Goal: Information Seeking & Learning: Learn about a topic

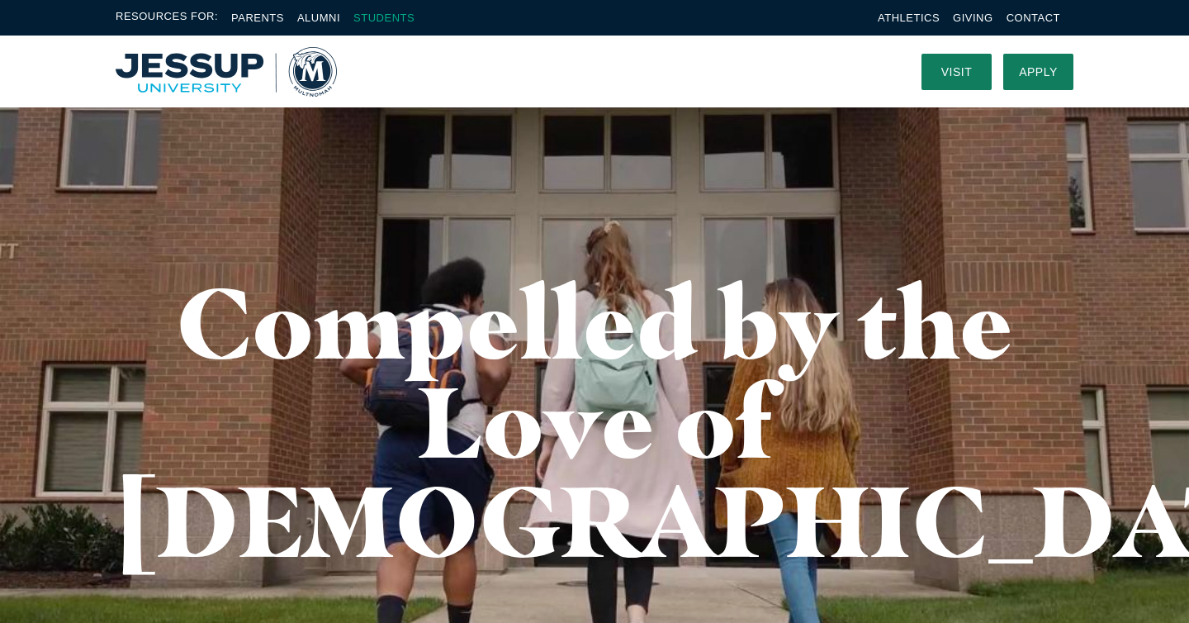
click at [385, 21] on link "Students" at bounding box center [383, 18] width 61 height 12
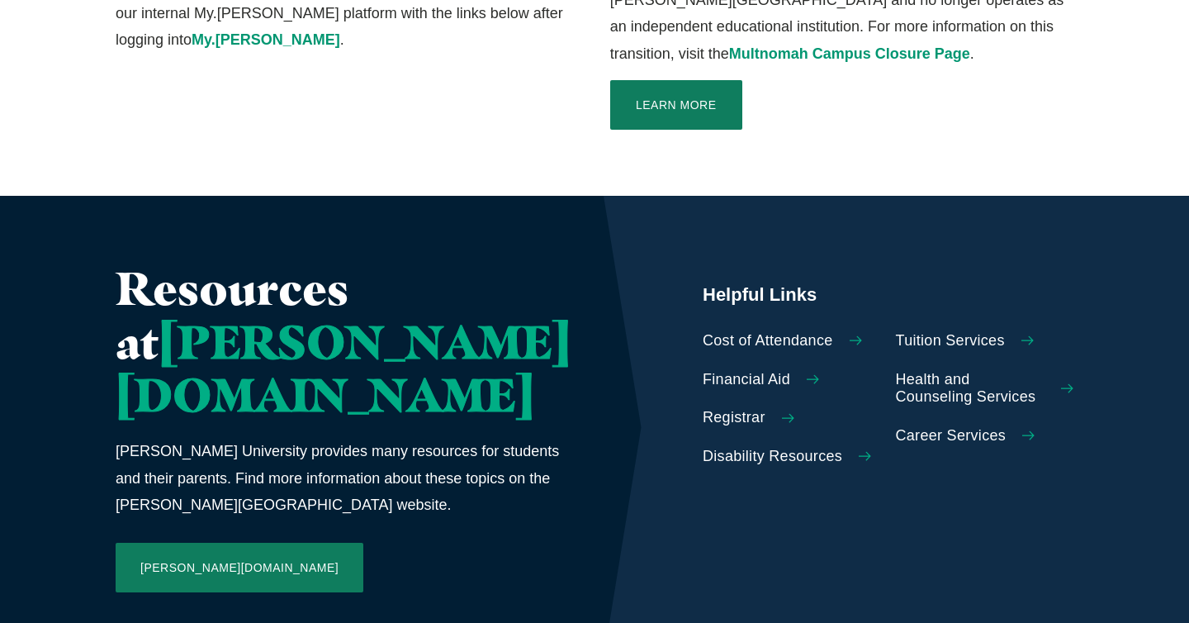
scroll to position [617, 0]
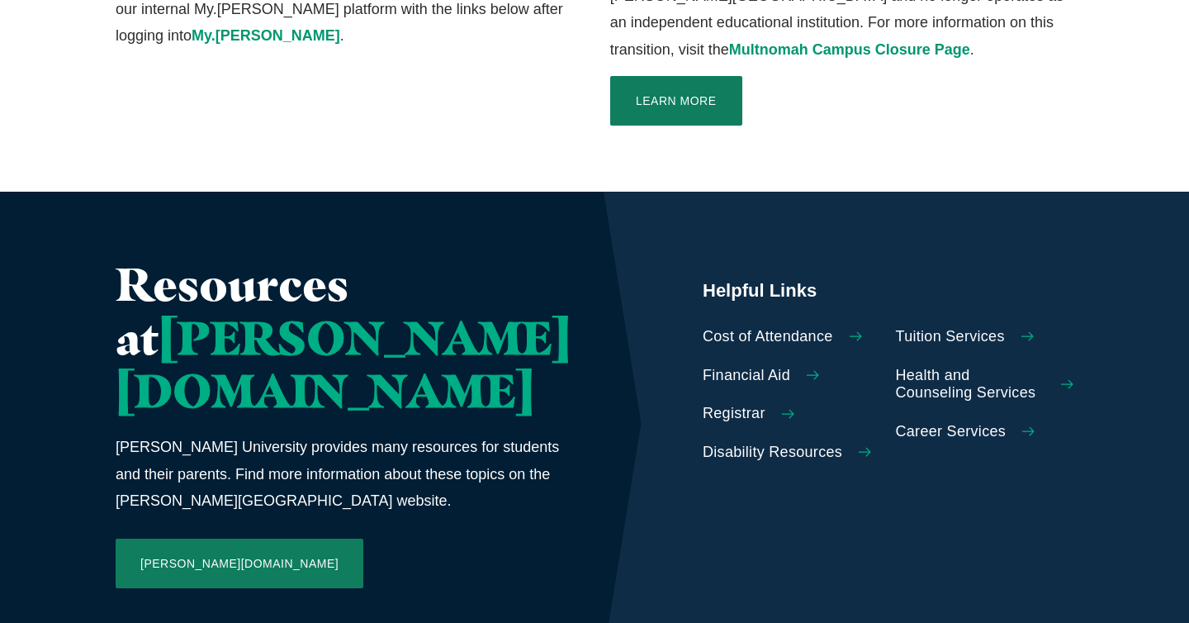
click at [703, 328] on span "Cost of Attendance" at bounding box center [768, 337] width 130 height 18
